Goal: Book appointment/travel/reservation

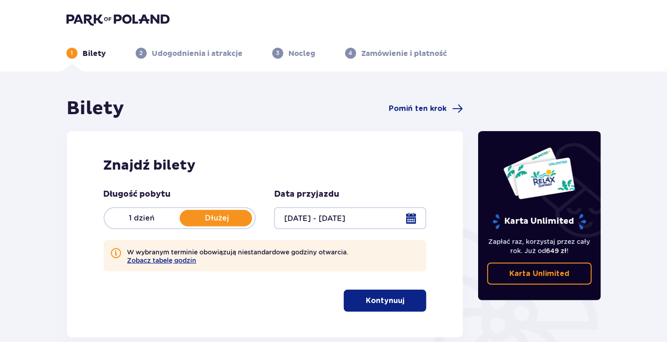
click at [379, 301] on p "Kontynuuj" at bounding box center [385, 300] width 38 height 10
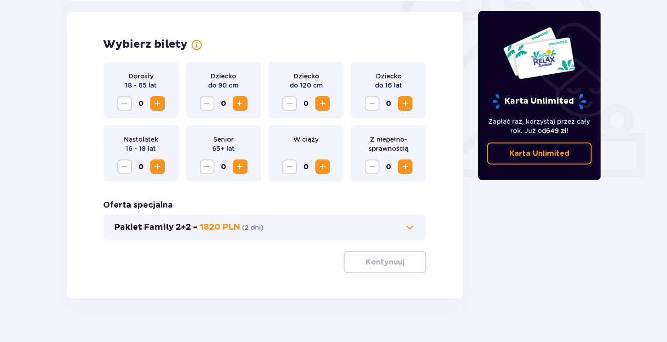
scroll to position [297, 0]
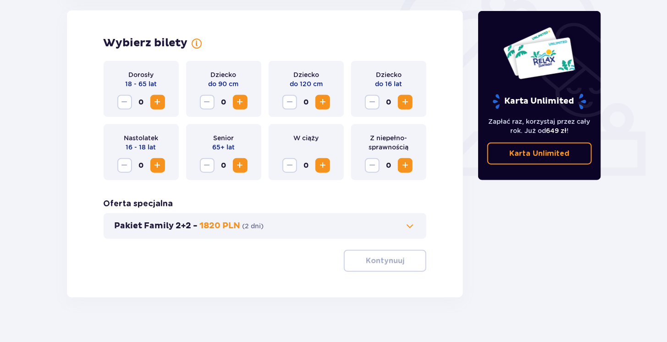
click at [155, 102] on span "Zwiększ" at bounding box center [157, 102] width 11 height 11
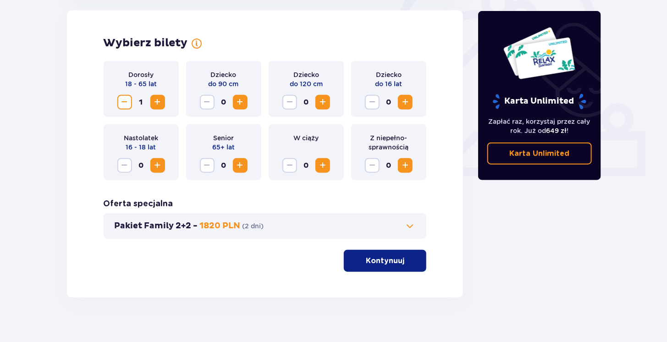
click at [155, 102] on span "Zwiększ" at bounding box center [157, 102] width 11 height 11
click at [239, 105] on span "Zwiększ" at bounding box center [240, 102] width 11 height 11
click at [210, 102] on span "Zmniejsz" at bounding box center [207, 102] width 11 height 11
click at [312, 105] on span "0" at bounding box center [306, 102] width 15 height 15
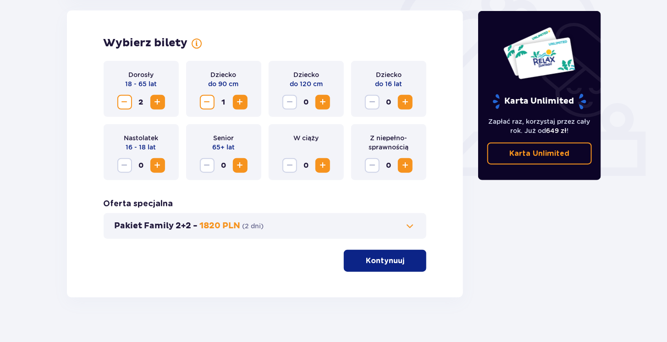
click at [319, 103] on span "Zwiększ" at bounding box center [322, 102] width 11 height 11
click at [391, 263] on p "Kontynuuj" at bounding box center [385, 261] width 38 height 10
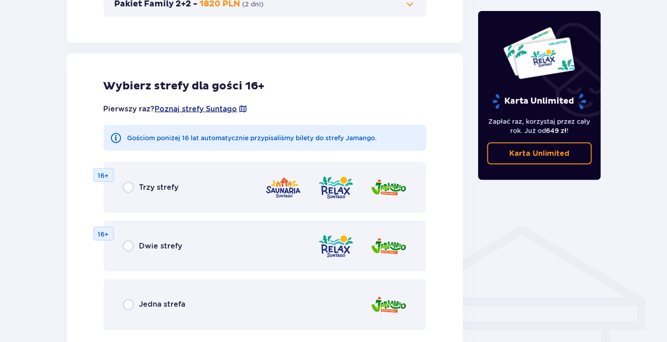
scroll to position [551, 0]
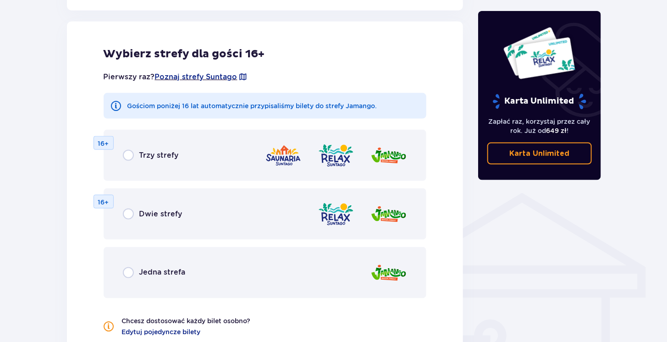
click at [129, 216] on input "radio" at bounding box center [128, 213] width 11 height 11
radio input "true"
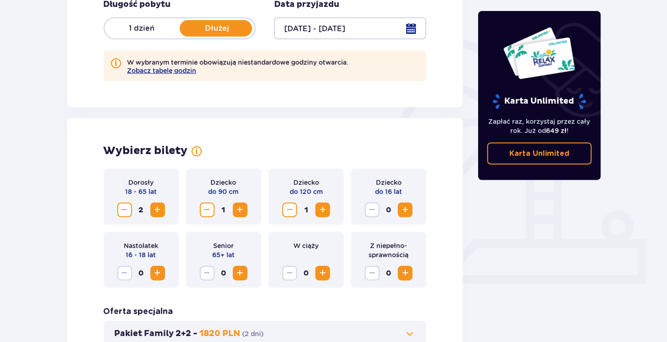
scroll to position [0, 0]
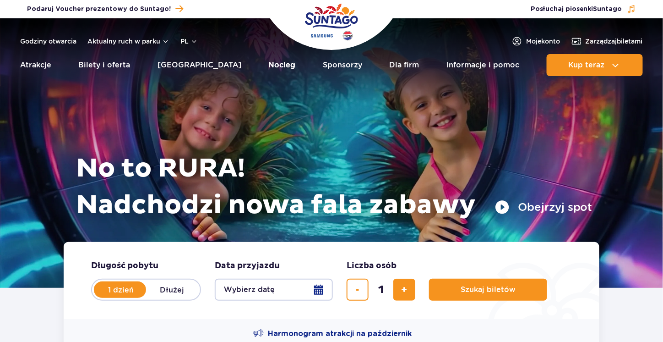
click at [269, 64] on link "Nocleg" at bounding box center [282, 65] width 27 height 22
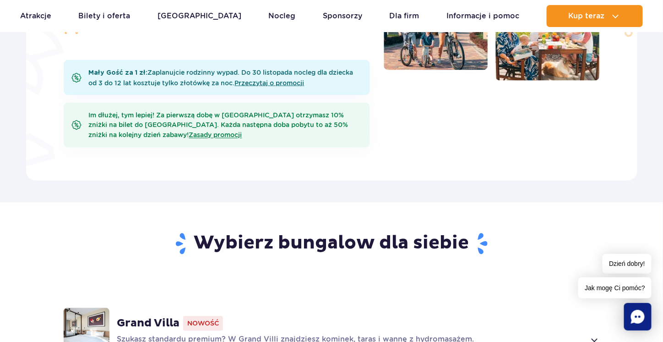
scroll to position [641, 0]
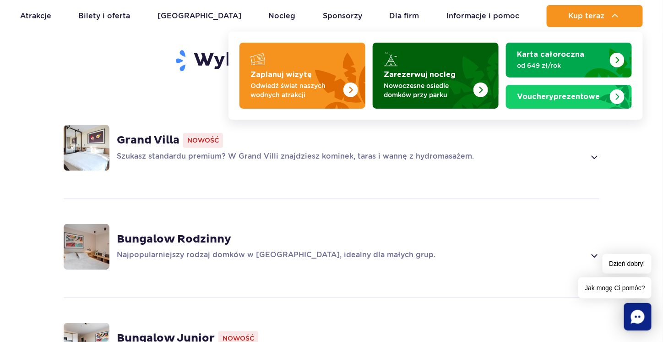
click at [454, 87] on p "Nowoczesne osiedle domków przy parku" at bounding box center [428, 90] width 89 height 18
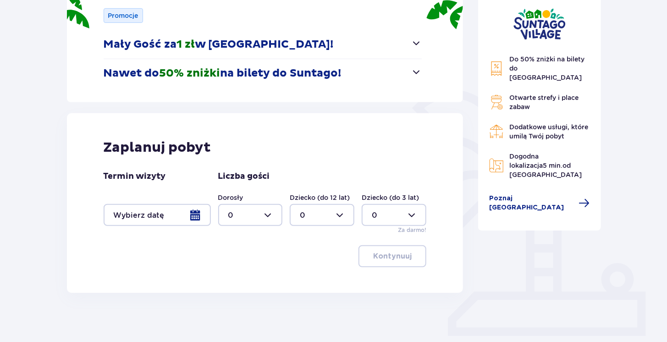
scroll to position [167, 0]
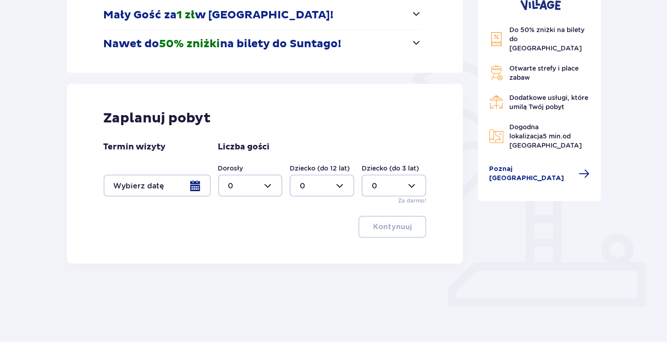
click at [198, 186] on div at bounding box center [157, 186] width 107 height 22
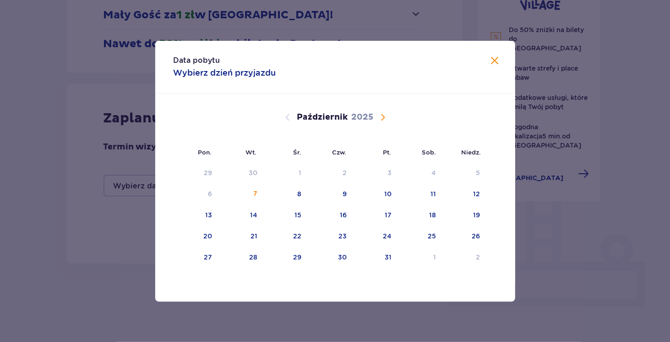
click at [380, 119] on span "Następny miesiąc" at bounding box center [382, 117] width 11 height 11
click at [433, 192] on div "8" at bounding box center [433, 193] width 4 height 9
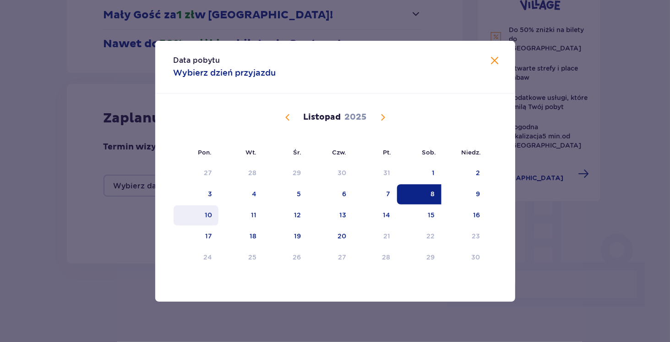
click at [197, 217] on div "10" at bounding box center [196, 215] width 45 height 20
type input "08.11.25 - 10.11.25"
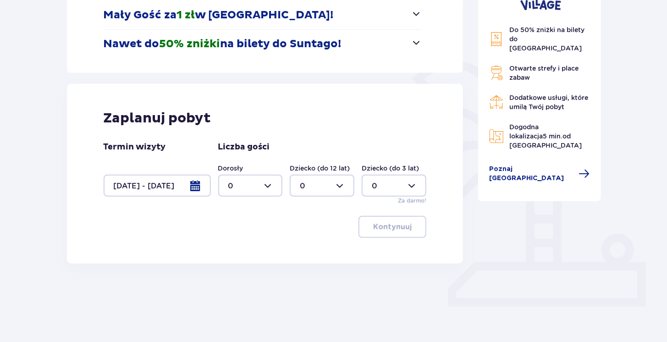
click at [142, 242] on div "Zaplanuj pobyt Termin wizyty 08.11.25 - 10.11.25 Liczba gości Dorosły 0 Dziecko…" at bounding box center [265, 174] width 396 height 180
click at [249, 195] on div at bounding box center [250, 186] width 65 height 22
click at [239, 247] on div "2" at bounding box center [250, 251] width 44 height 10
type input "2"
click at [394, 181] on div at bounding box center [393, 186] width 65 height 22
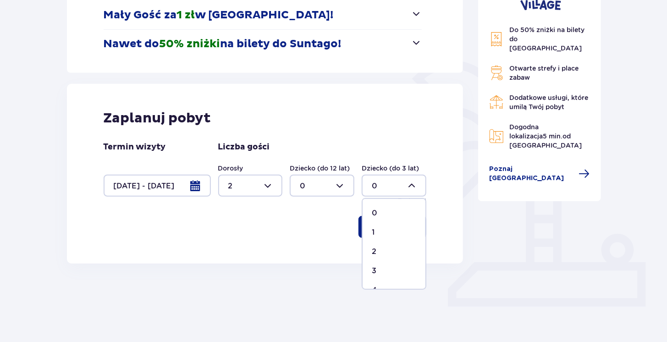
click at [374, 233] on p "1" at bounding box center [373, 232] width 3 height 10
type input "1"
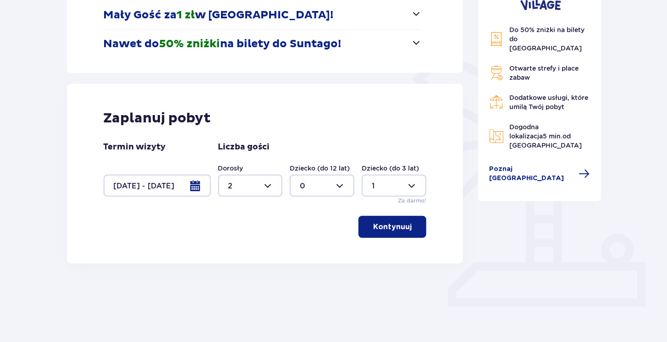
click at [332, 181] on div at bounding box center [322, 186] width 65 height 22
click at [302, 232] on p "1" at bounding box center [301, 232] width 3 height 10
type input "1"
click at [380, 222] on p "Kontynuuj" at bounding box center [392, 227] width 38 height 10
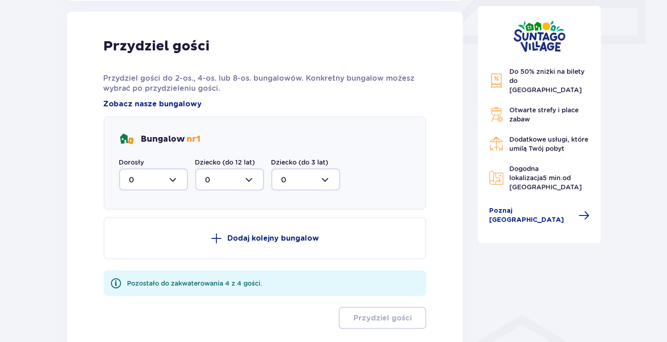
scroll to position [404, 0]
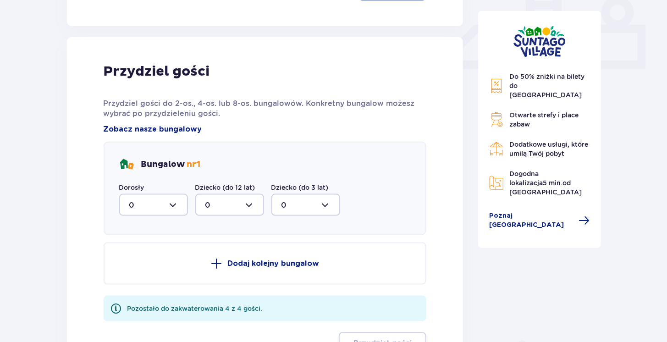
click at [129, 207] on div at bounding box center [153, 205] width 69 height 22
click at [135, 268] on div "2" at bounding box center [153, 271] width 49 height 10
type input "2"
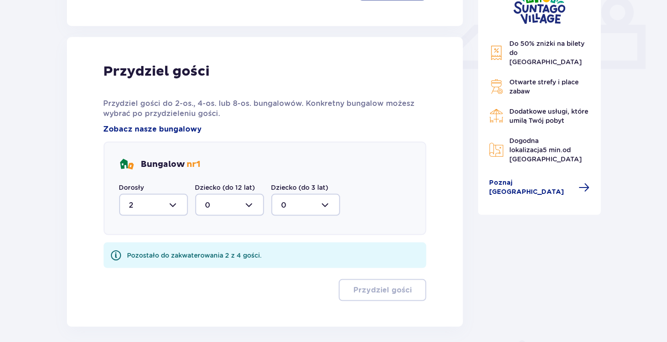
click at [242, 207] on div at bounding box center [229, 205] width 69 height 22
click at [212, 249] on div "1" at bounding box center [229, 252] width 49 height 10
type input "1"
click at [300, 204] on div at bounding box center [305, 205] width 69 height 22
click at [286, 247] on div "1" at bounding box center [305, 252] width 49 height 10
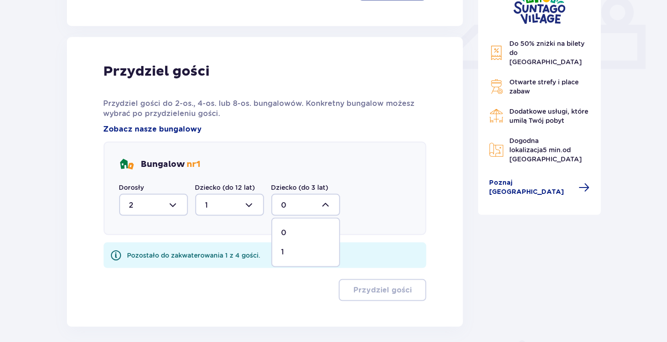
type input "1"
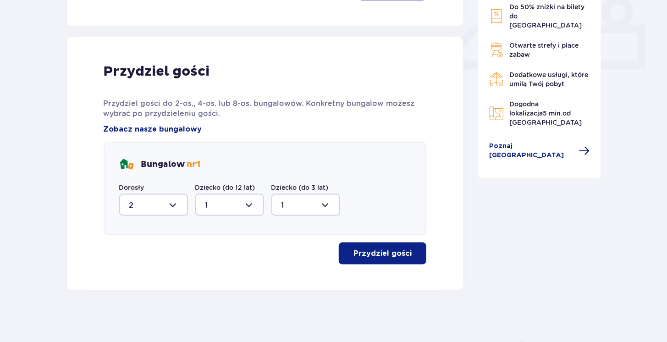
click at [368, 253] on p "Przydziel gości" at bounding box center [382, 253] width 58 height 10
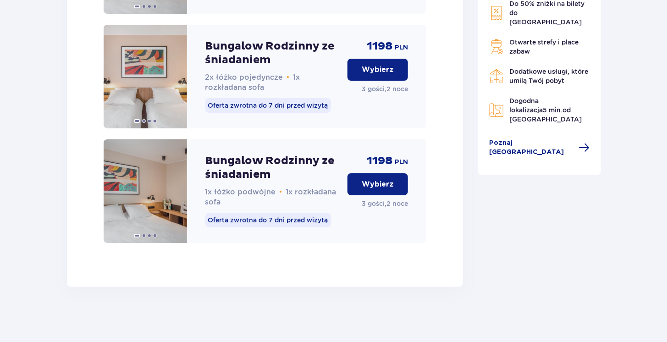
scroll to position [1504, 0]
click at [158, 176] on img at bounding box center [145, 191] width 83 height 104
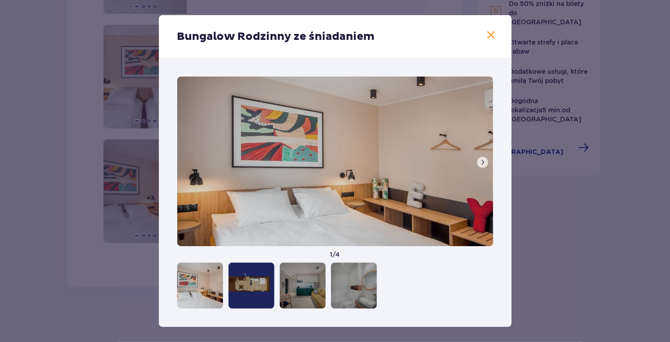
click at [481, 164] on span at bounding box center [482, 161] width 7 height 7
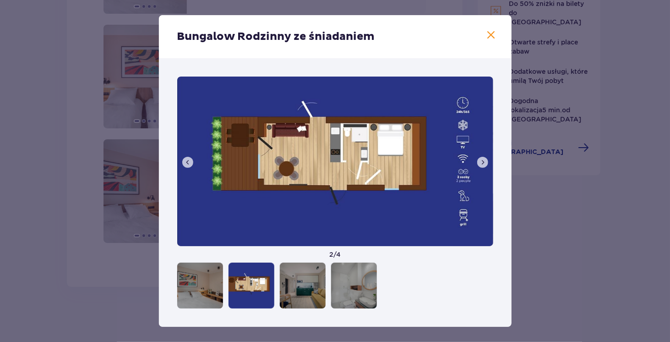
click at [481, 164] on span at bounding box center [482, 161] width 7 height 7
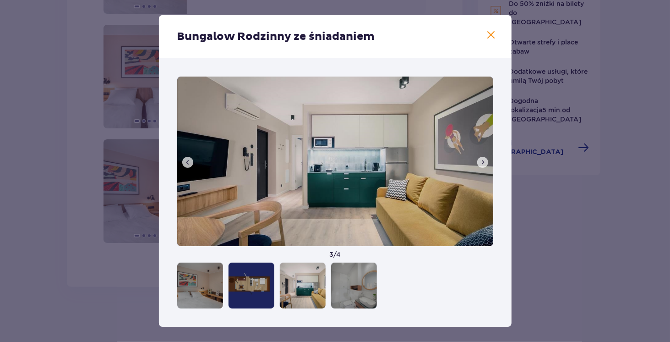
click at [481, 164] on span at bounding box center [482, 161] width 7 height 7
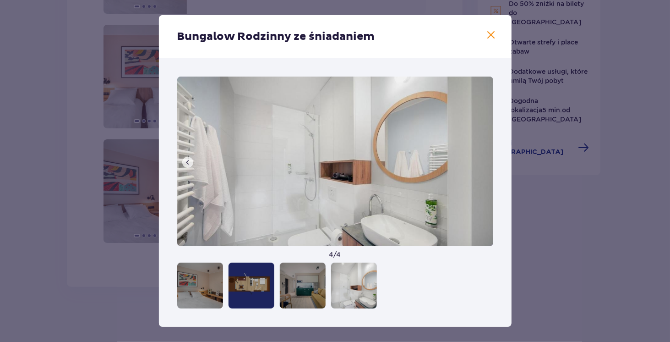
click at [481, 164] on img at bounding box center [335, 160] width 316 height 169
click at [207, 284] on div at bounding box center [200, 285] width 46 height 46
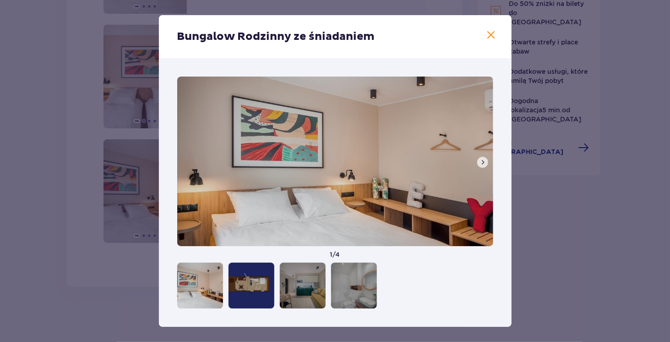
click at [479, 163] on span at bounding box center [482, 161] width 7 height 7
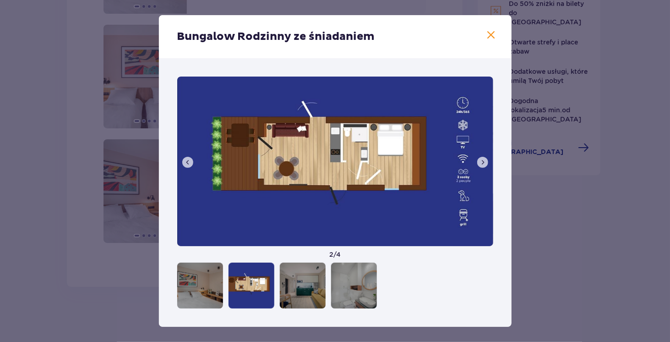
click at [479, 163] on span at bounding box center [482, 161] width 7 height 7
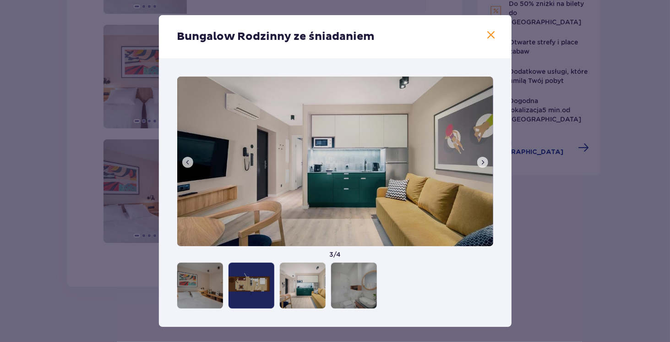
click at [479, 163] on span at bounding box center [482, 161] width 7 height 7
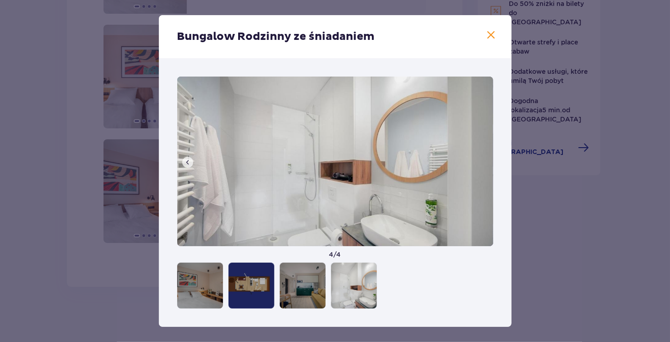
click at [492, 38] on span at bounding box center [491, 35] width 11 height 11
